Goal: Information Seeking & Learning: Learn about a topic

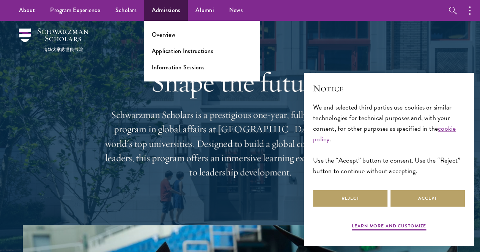
click at [162, 55] on ul "Overview Application Instructions Information Sessions" at bounding box center [201, 51] width 115 height 60
click at [163, 37] on link "Overview" at bounding box center [164, 34] width 24 height 9
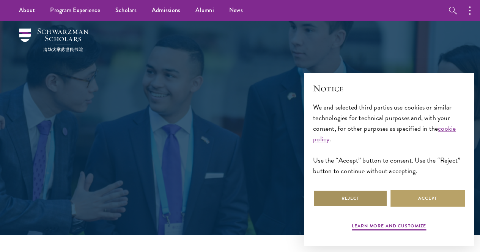
click at [344, 196] on button "Reject" at bounding box center [350, 198] width 74 height 17
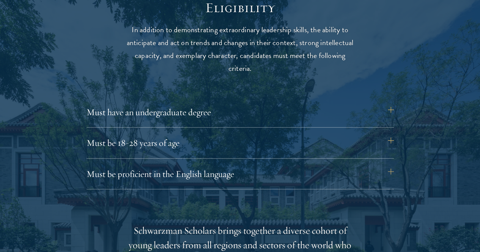
scroll to position [985, 0]
click at [143, 133] on button "Must be 18-28 years of age" at bounding box center [243, 142] width 307 height 18
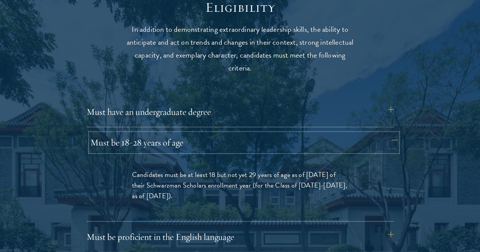
click at [143, 133] on button "Must be 18-28 years of age" at bounding box center [243, 142] width 307 height 18
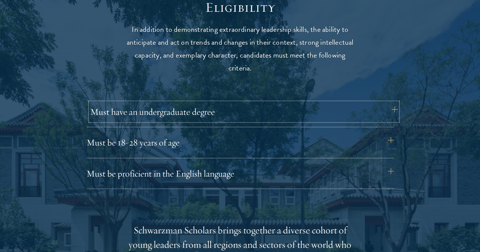
click at [155, 105] on button "Must have an undergraduate degree" at bounding box center [243, 112] width 307 height 18
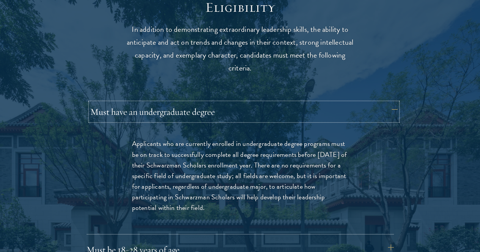
click at [155, 105] on button "Must have an undergraduate degree" at bounding box center [243, 112] width 307 height 18
